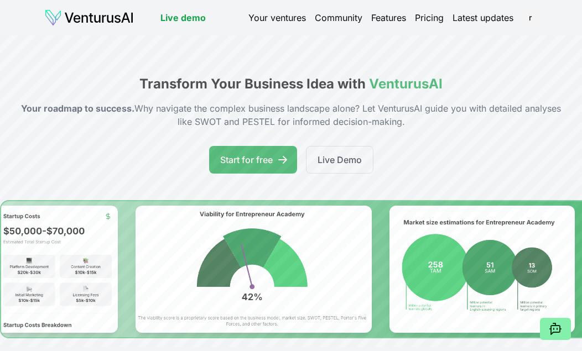
click at [286, 15] on link "Your ventures" at bounding box center [277, 17] width 58 height 13
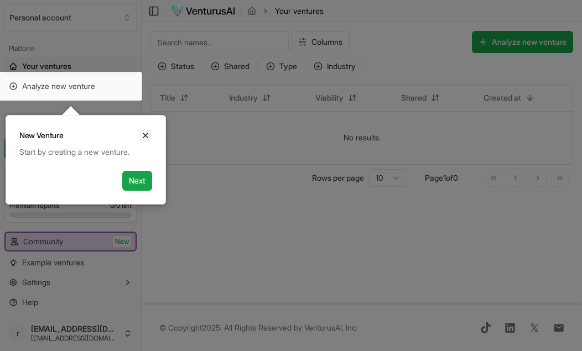
click at [143, 134] on icon "Close" at bounding box center [145, 135] width 9 height 9
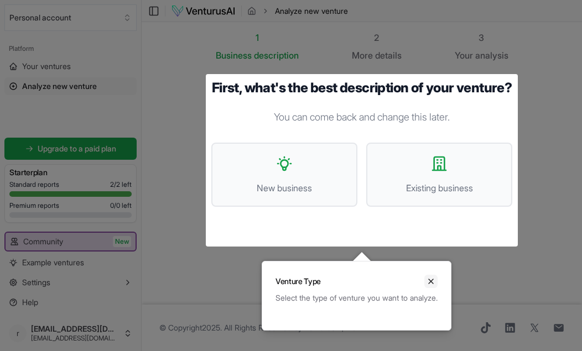
click at [433, 282] on icon "Close" at bounding box center [431, 281] width 4 height 4
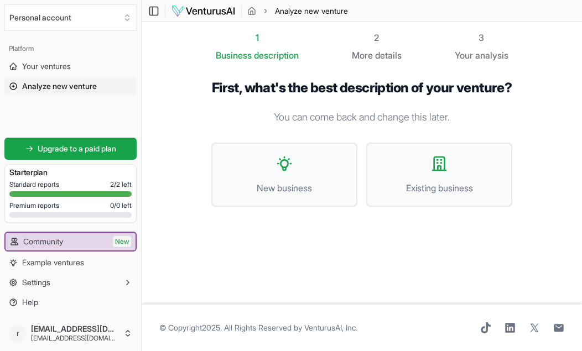
scroll to position [14, 0]
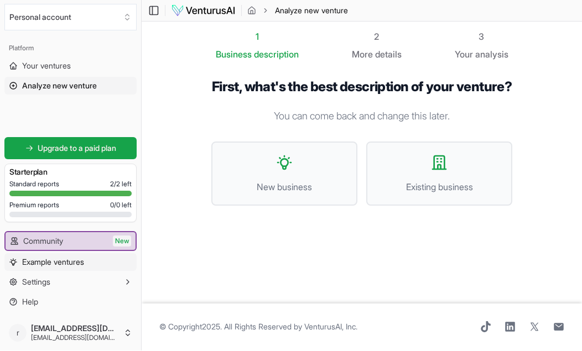
click at [41, 268] on span "Example ventures" at bounding box center [53, 262] width 62 height 11
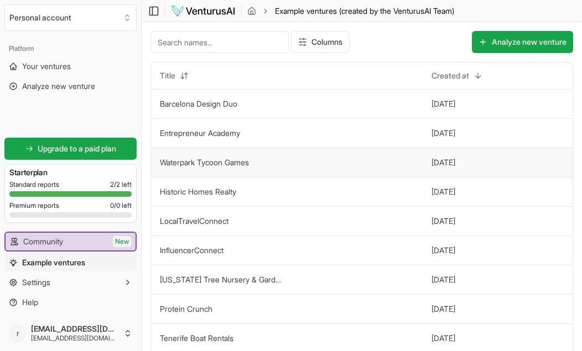
click at [380, 166] on td "Waterpark Tycoon Games" at bounding box center [287, 162] width 272 height 29
click at [455, 160] on button "[DATE]" at bounding box center [443, 162] width 24 height 11
click at [274, 168] on td "Waterpark Tycoon Games" at bounding box center [287, 162] width 272 height 29
click at [517, 169] on td "[DATE]" at bounding box center [497, 162] width 150 height 29
click at [541, 36] on button "Analyze new venture" at bounding box center [522, 42] width 101 height 22
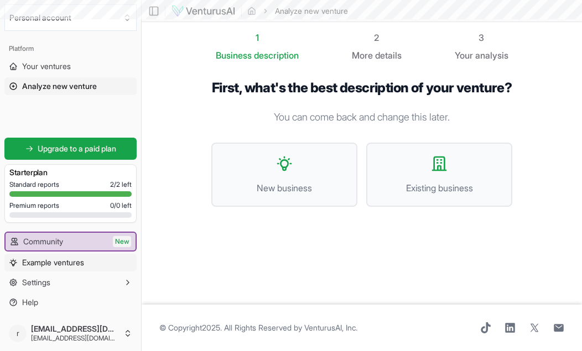
click at [59, 268] on span "Example ventures" at bounding box center [53, 262] width 62 height 11
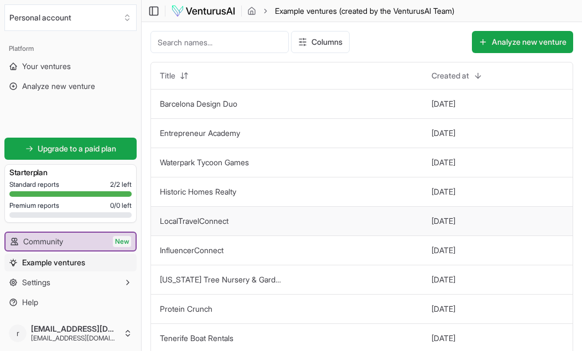
click at [241, 229] on td "LocalTravelConnect" at bounding box center [287, 220] width 272 height 29
click at [230, 196] on link "Historic Homes Realty" at bounding box center [198, 191] width 76 height 9
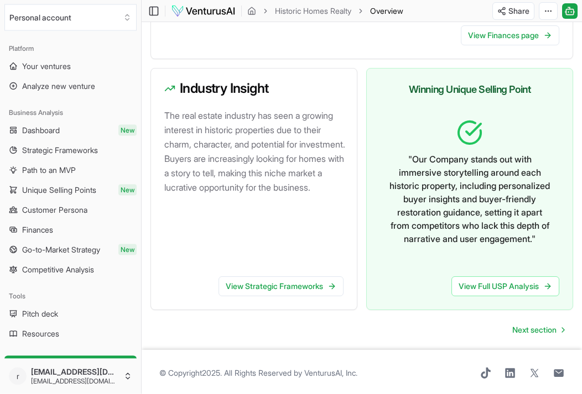
scroll to position [685, 0]
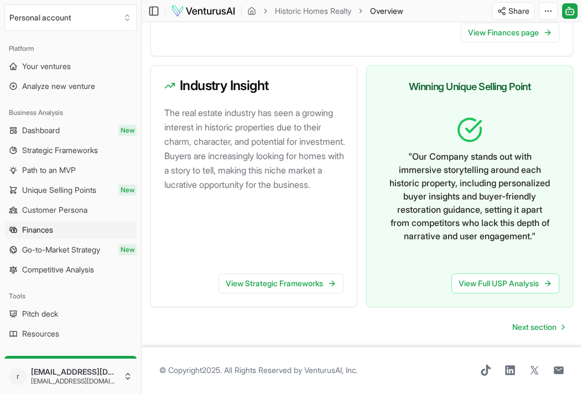
click at [36, 225] on span "Finances" at bounding box center [37, 230] width 31 height 11
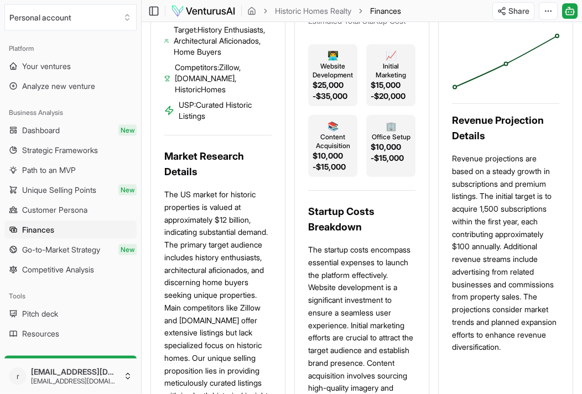
scroll to position [434, 0]
click at [32, 202] on link "Customer Persona" at bounding box center [70, 210] width 132 height 18
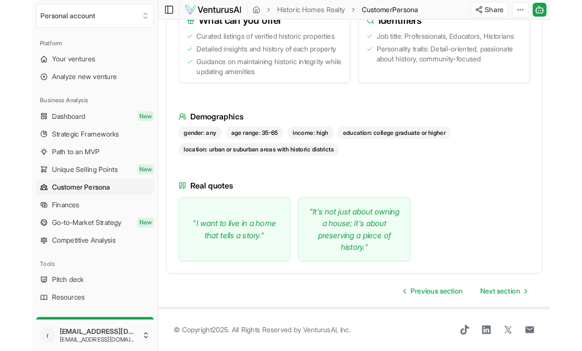
scroll to position [639, 0]
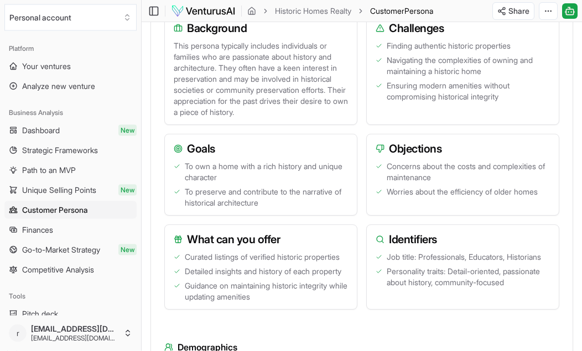
click at [200, 9] on img at bounding box center [203, 10] width 65 height 13
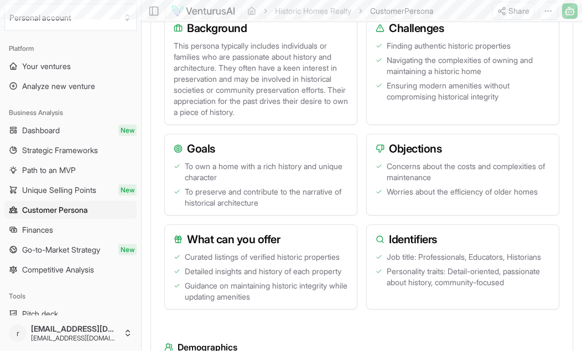
scroll to position [387, 0]
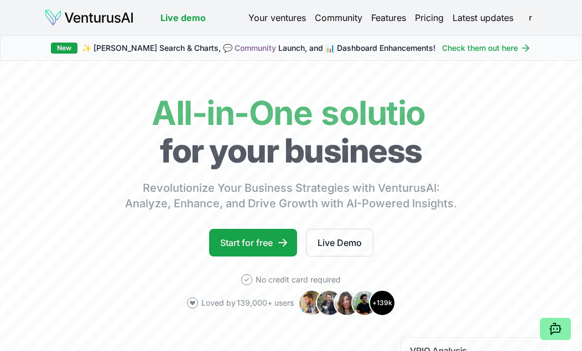
click at [429, 18] on link "Pricing" at bounding box center [429, 17] width 29 height 13
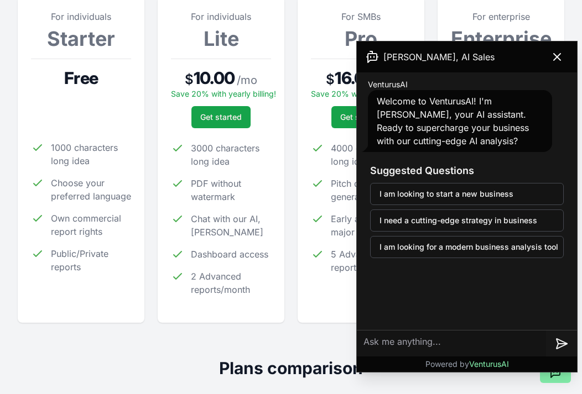
scroll to position [179, 0]
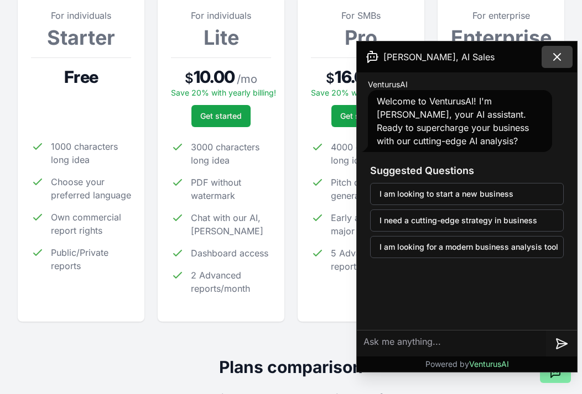
click at [561, 57] on icon at bounding box center [556, 56] width 13 height 13
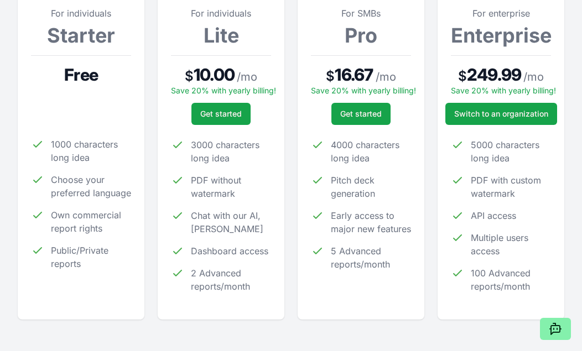
scroll to position [178, 0]
